Goal: Task Accomplishment & Management: Use online tool/utility

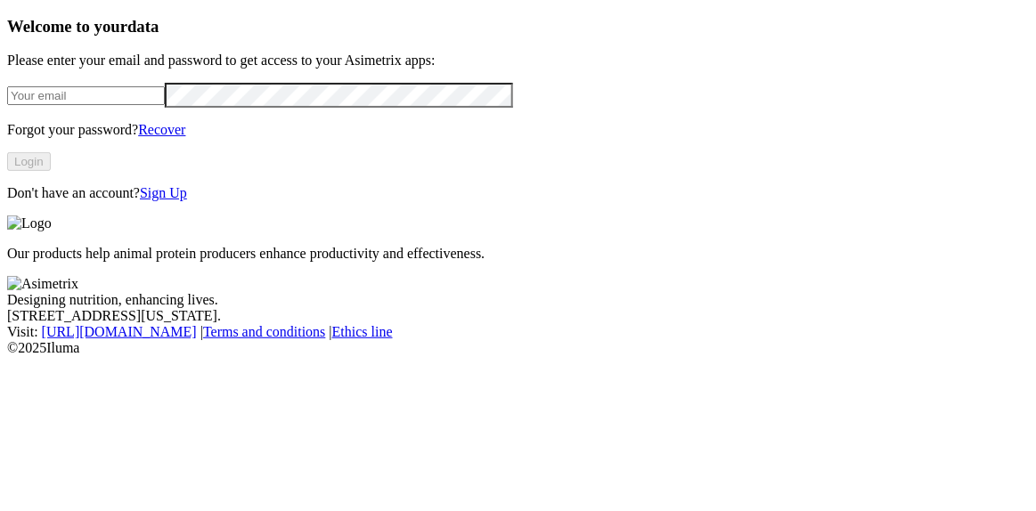
type input "[PERSON_NAME][EMAIL_ADDRESS][DOMAIN_NAME]"
click at [51, 171] on button "Login" at bounding box center [29, 161] width 44 height 19
